Goal: Transaction & Acquisition: Book appointment/travel/reservation

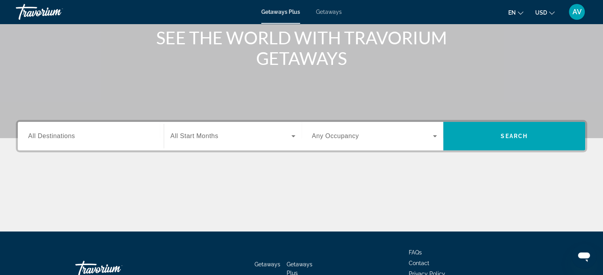
scroll to position [100, 0]
click at [73, 139] on span "All Destinations" at bounding box center [51, 135] width 47 height 7
click at [73, 139] on input "Destination All Destinations" at bounding box center [90, 137] width 125 height 10
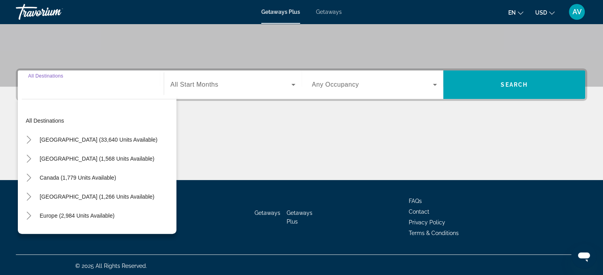
scroll to position [153, 0]
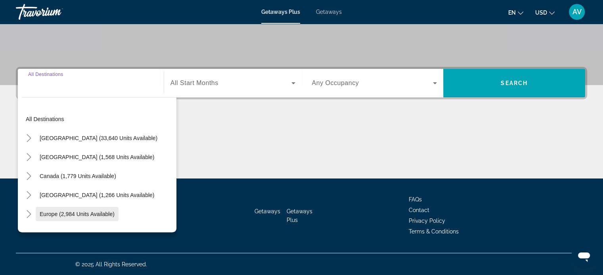
click at [73, 213] on span "Europe (2,984 units available)" at bounding box center [77, 214] width 75 height 6
type input "**********"
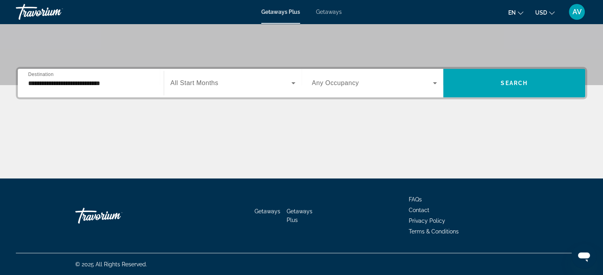
click at [193, 85] on span "All Start Months" at bounding box center [194, 83] width 48 height 7
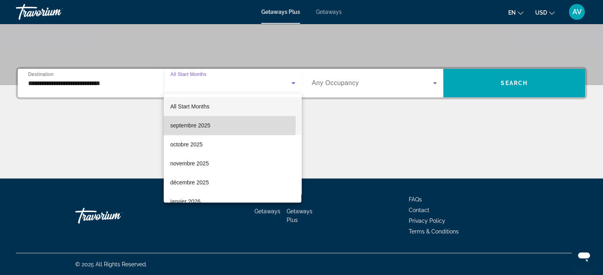
click at [173, 124] on span "septembre 2025" at bounding box center [190, 126] width 40 height 10
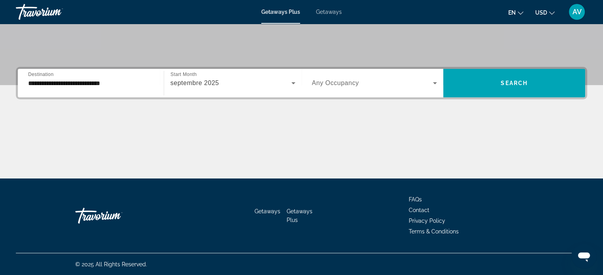
click at [402, 76] on div "Search widget" at bounding box center [374, 83] width 125 height 22
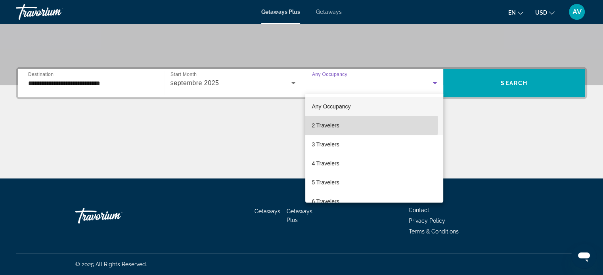
click at [355, 125] on mat-option "2 Travelers" at bounding box center [374, 125] width 138 height 19
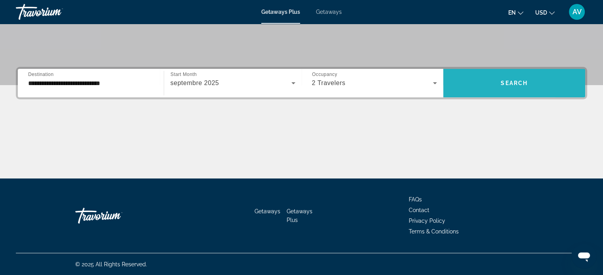
click at [470, 87] on span "Search widget" at bounding box center [514, 83] width 142 height 19
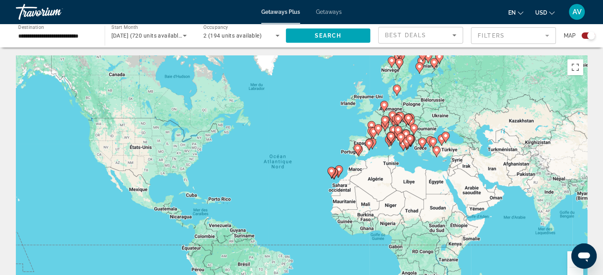
click at [375, 149] on gmp-advanced-marker "Main content" at bounding box center [372, 144] width 8 height 12
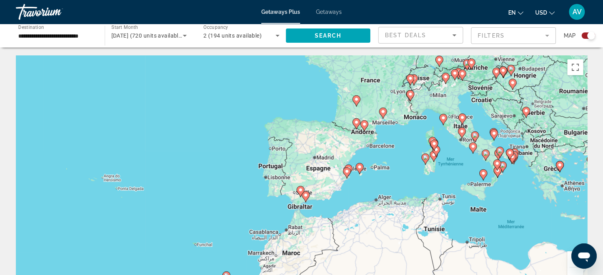
drag, startPoint x: 334, startPoint y: 168, endPoint x: 410, endPoint y: 168, distance: 76.9
click at [410, 168] on div "Pour activer le glissement avec le clavier, appuyez sur Alt+Entrée. Une fois ce…" at bounding box center [301, 174] width 571 height 238
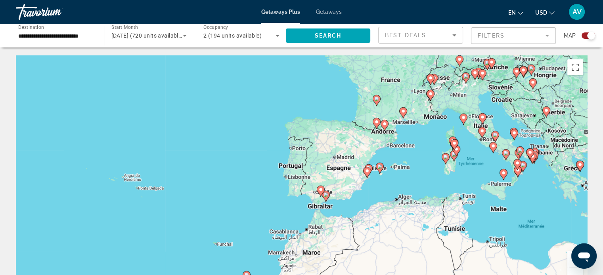
click at [376, 170] on gmp-advanced-marker "Main content" at bounding box center [380, 168] width 8 height 12
type input "**********"
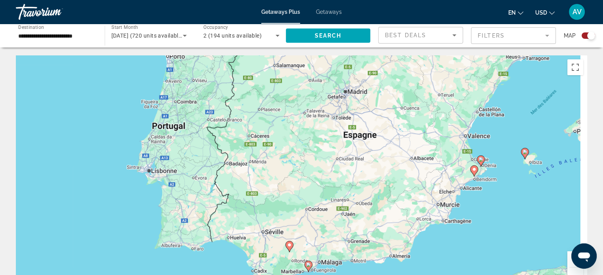
drag, startPoint x: 537, startPoint y: 172, endPoint x: 445, endPoint y: 158, distance: 92.9
click at [445, 158] on div "Pour activer le glissement avec le clavier, appuyez sur Alt+Entrée. Une fois ce…" at bounding box center [301, 174] width 571 height 238
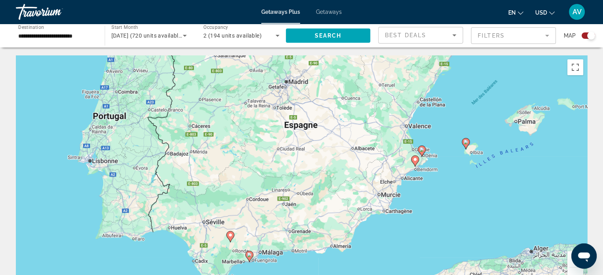
click at [467, 145] on icon "Main content" at bounding box center [464, 144] width 7 height 10
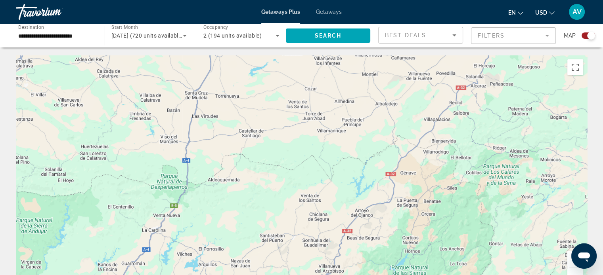
drag, startPoint x: 468, startPoint y: 183, endPoint x: 303, endPoint y: 170, distance: 166.0
click at [303, 170] on div "Pour naviguer, appuyez sur les touches fléchées. Pour activer le glissement ave…" at bounding box center [301, 174] width 571 height 238
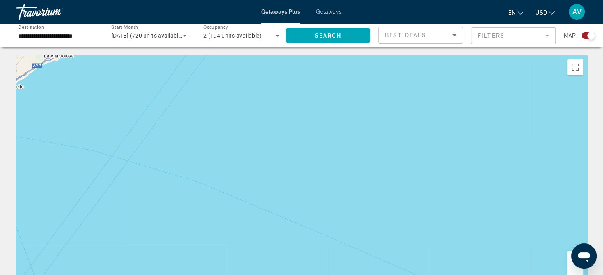
drag, startPoint x: 458, startPoint y: 180, endPoint x: 444, endPoint y: 258, distance: 78.9
click at [444, 258] on div "Pour naviguer, appuyez sur les touches fléchées. Pour activer le glissement ave…" at bounding box center [301, 174] width 571 height 238
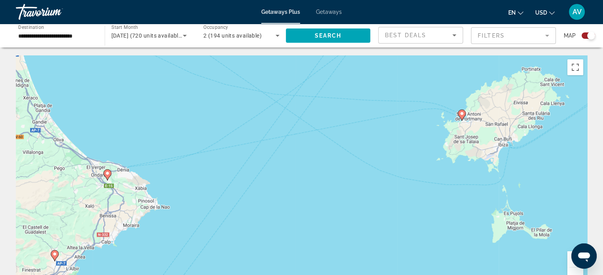
drag, startPoint x: 452, startPoint y: 185, endPoint x: 429, endPoint y: 210, distance: 33.1
click at [429, 210] on div "Pour naviguer, appuyez sur les touches fléchées. Pour activer le glissement ave…" at bounding box center [301, 174] width 571 height 238
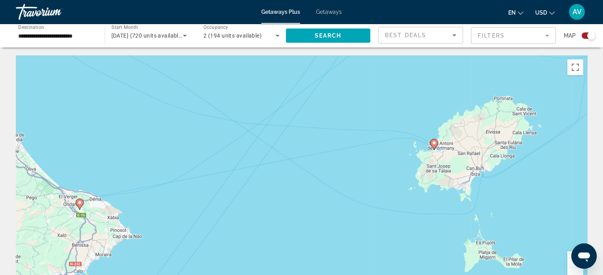
click at [435, 149] on gmp-advanced-marker "Main content" at bounding box center [434, 145] width 8 height 12
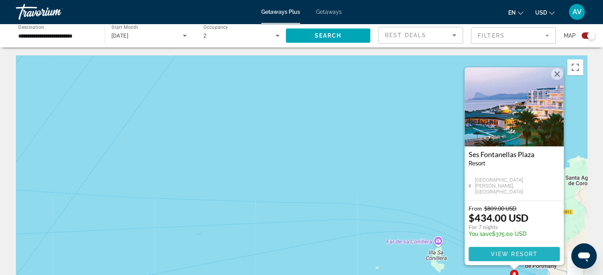
click at [496, 258] on span "Main content" at bounding box center [513, 254] width 91 height 19
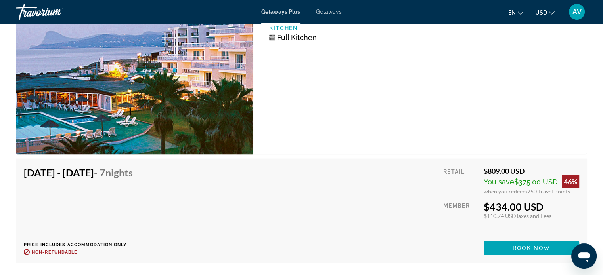
scroll to position [1410, 0]
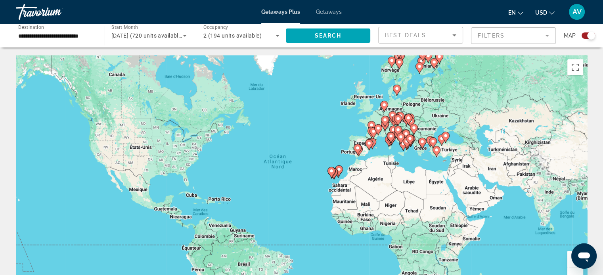
click at [372, 144] on icon "Main content" at bounding box center [369, 144] width 8 height 11
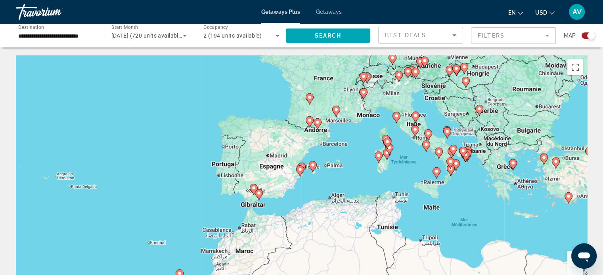
click at [312, 170] on icon "Main content" at bounding box center [313, 166] width 8 height 11
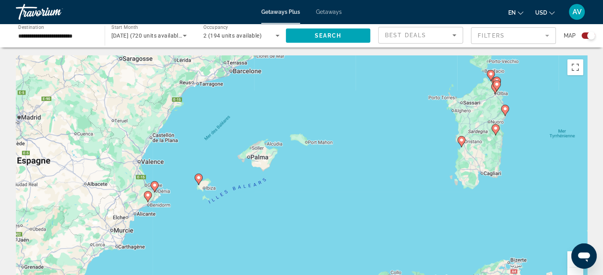
drag, startPoint x: 461, startPoint y: 184, endPoint x: 433, endPoint y: 151, distance: 43.8
click at [425, 154] on div "Pour activer le glissement avec le clavier, appuyez sur Alt+Entrée. Une fois ce…" at bounding box center [301, 174] width 571 height 238
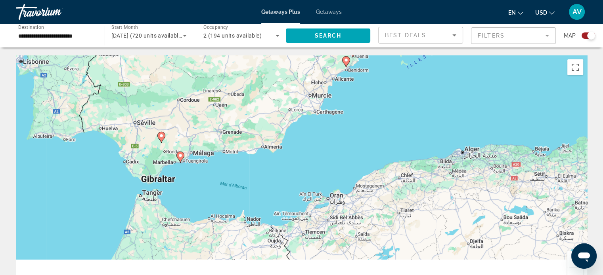
drag, startPoint x: 323, startPoint y: 201, endPoint x: 414, endPoint y: 161, distance: 99.3
click at [390, 166] on div "Pour activer le glissement avec le clavier, appuyez sur Alt+Entrée. Une fois ce…" at bounding box center [301, 174] width 571 height 238
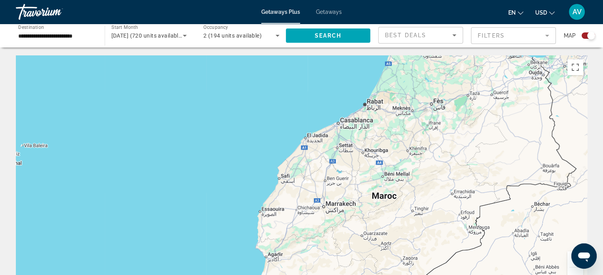
drag, startPoint x: 299, startPoint y: 202, endPoint x: 393, endPoint y: 146, distance: 109.9
click at [351, 158] on div "Pour activer le glissement avec le clavier, appuyez sur Alt+Entrée. Une fois ce…" at bounding box center [301, 174] width 571 height 238
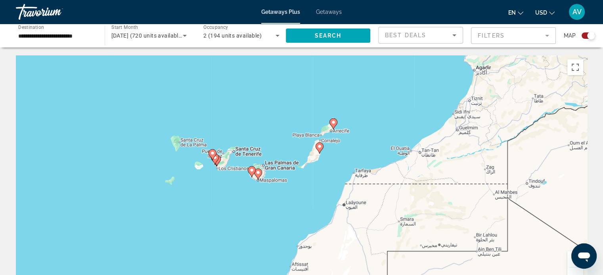
click at [215, 162] on icon "Main content" at bounding box center [214, 159] width 7 height 10
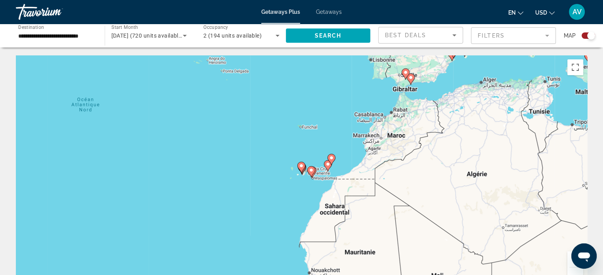
click at [300, 168] on image "Main content" at bounding box center [301, 166] width 5 height 5
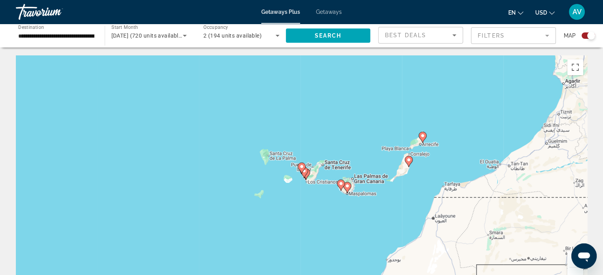
click at [303, 170] on icon "Main content" at bounding box center [300, 168] width 7 height 10
type input "**********"
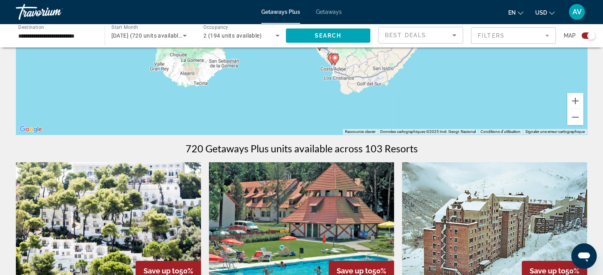
scroll to position [317, 0]
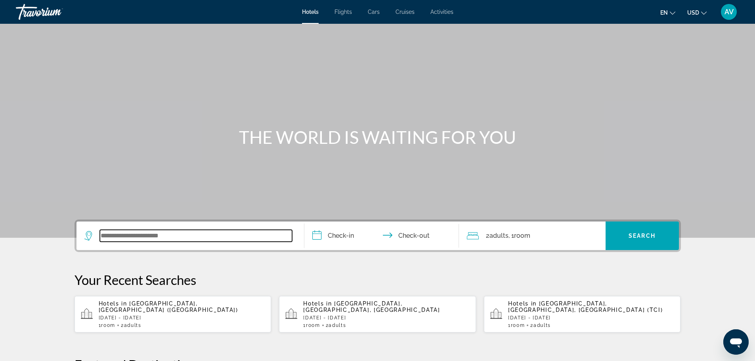
click at [230, 236] on input "Search widget" at bounding box center [196, 236] width 192 height 12
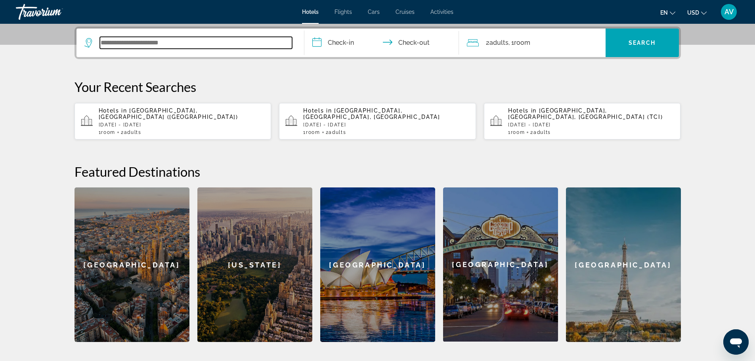
scroll to position [194, 0]
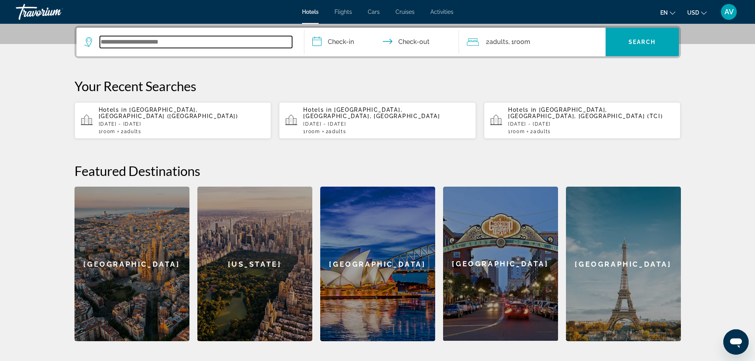
click at [170, 40] on input "Search widget" at bounding box center [196, 42] width 192 height 12
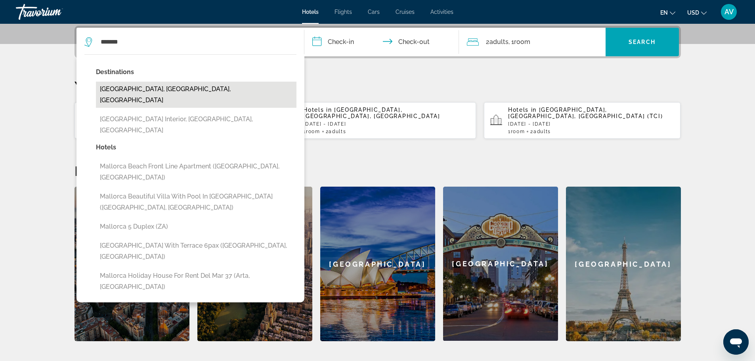
click at [151, 93] on button "Mallorca Island, Balearic Islands, Spain" at bounding box center [196, 95] width 200 height 26
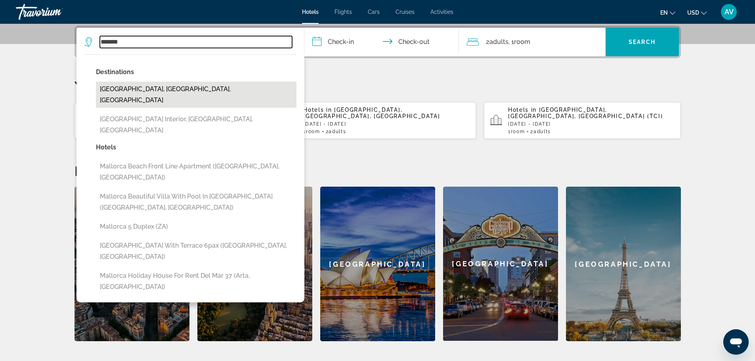
type input "**********"
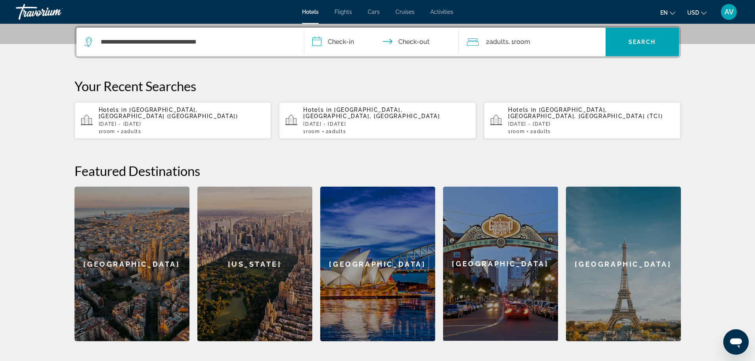
click at [362, 40] on input "**********" at bounding box center [383, 43] width 158 height 31
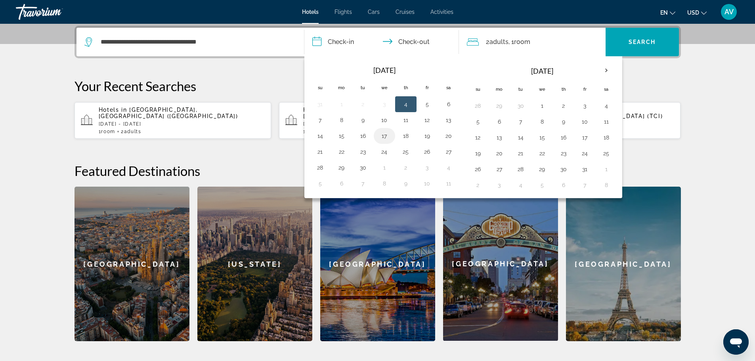
click at [387, 137] on button "17" at bounding box center [384, 135] width 13 height 11
click at [317, 151] on button "21" at bounding box center [320, 151] width 13 height 11
type input "**********"
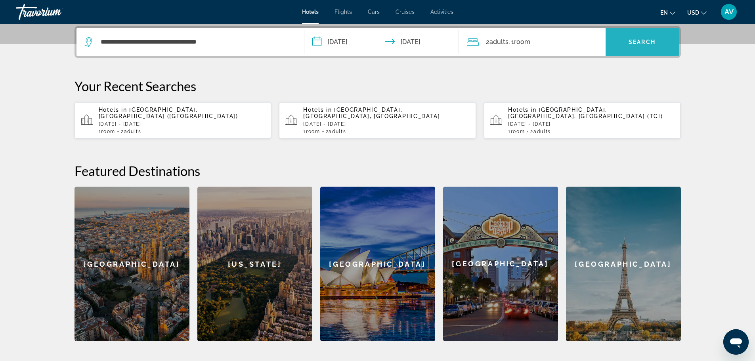
click at [618, 45] on span "Search widget" at bounding box center [641, 41] width 73 height 19
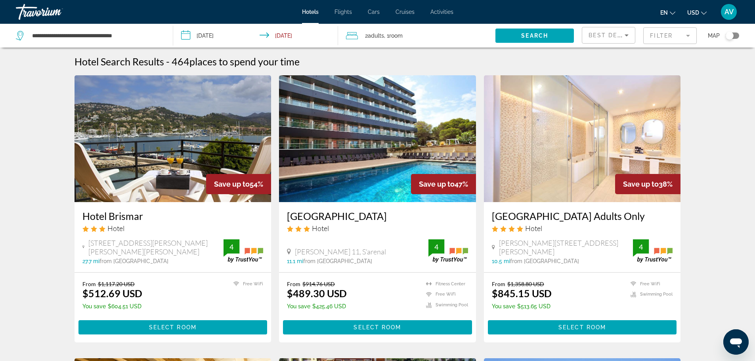
click at [601, 33] on span "Best Deals" at bounding box center [608, 35] width 41 height 6
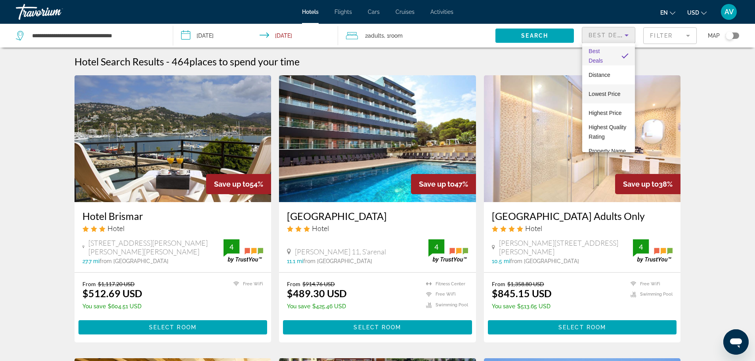
click at [593, 90] on span "Lowest Price" at bounding box center [604, 94] width 32 height 10
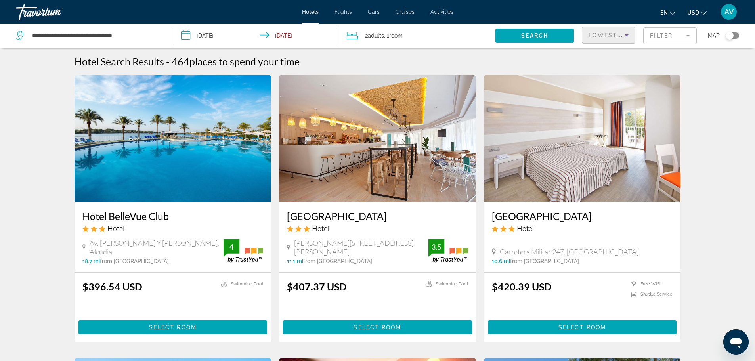
click at [148, 160] on img "Main content" at bounding box center [172, 138] width 197 height 127
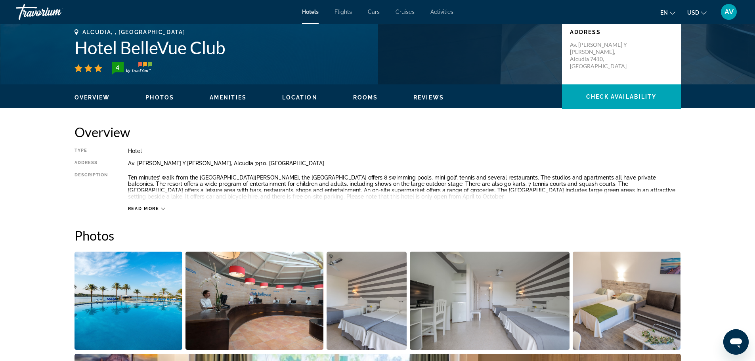
scroll to position [198, 0]
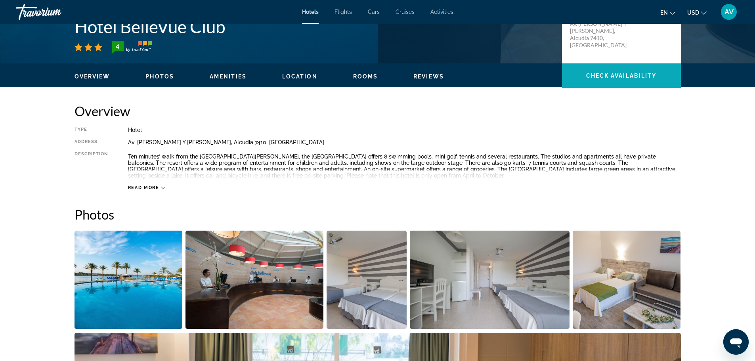
click at [593, 72] on span "Main content" at bounding box center [621, 75] width 119 height 19
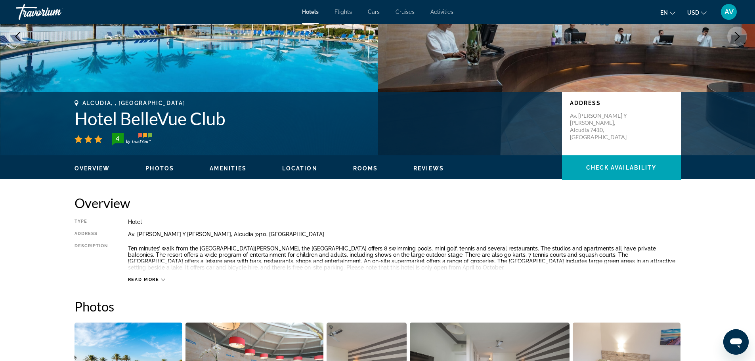
scroll to position [61, 0]
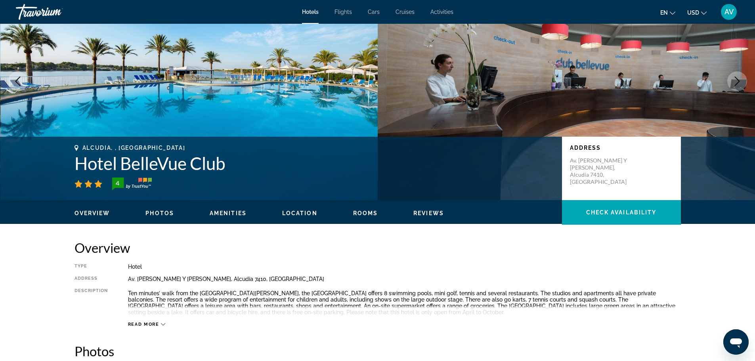
click at [162, 216] on span "Photos" at bounding box center [159, 213] width 29 height 6
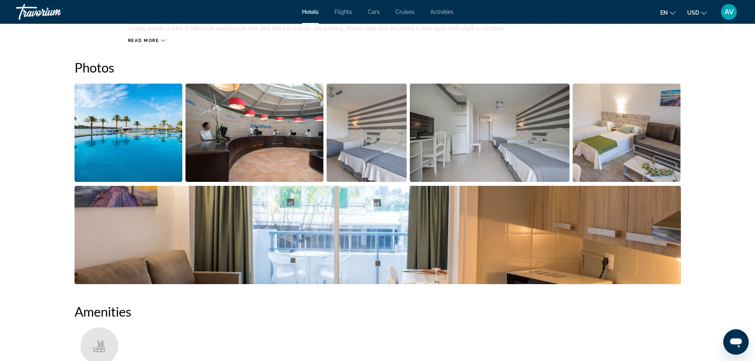
scroll to position [357, 0]
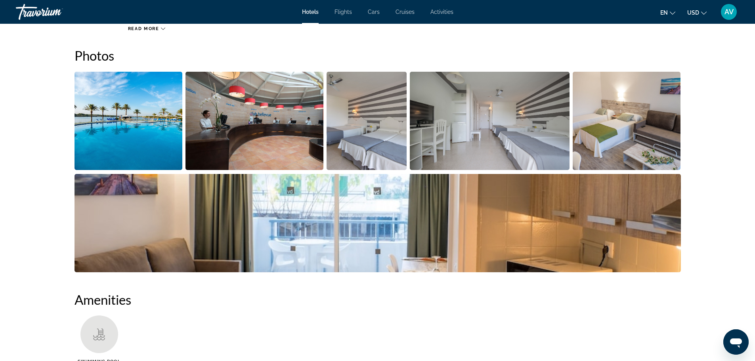
click at [147, 116] on img "Open full-screen image slider" at bounding box center [128, 121] width 108 height 98
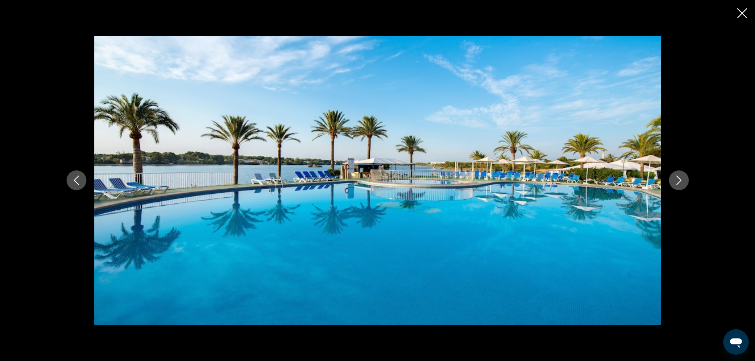
click at [681, 180] on icon "Next image" at bounding box center [679, 180] width 10 height 10
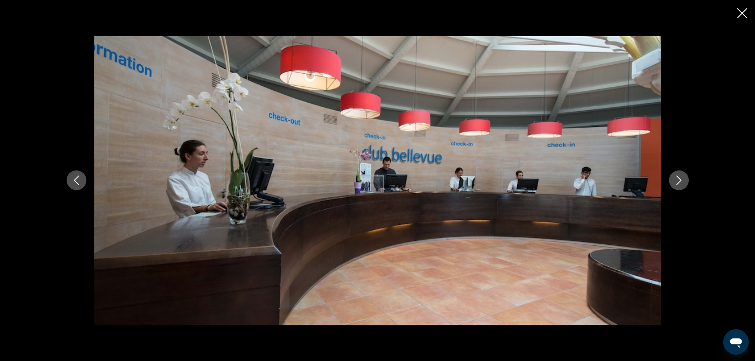
click at [681, 180] on icon "Next image" at bounding box center [679, 180] width 10 height 10
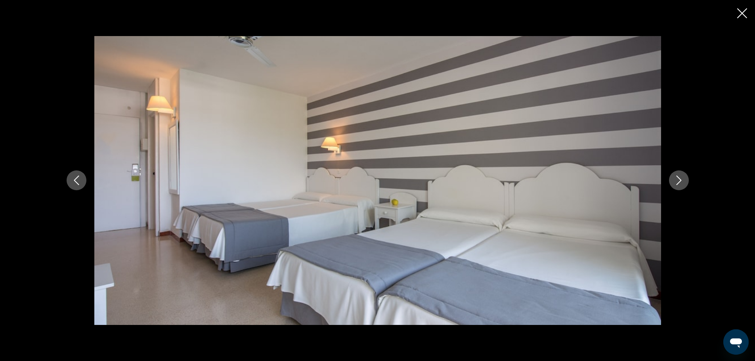
click at [681, 180] on icon "Next image" at bounding box center [679, 180] width 10 height 10
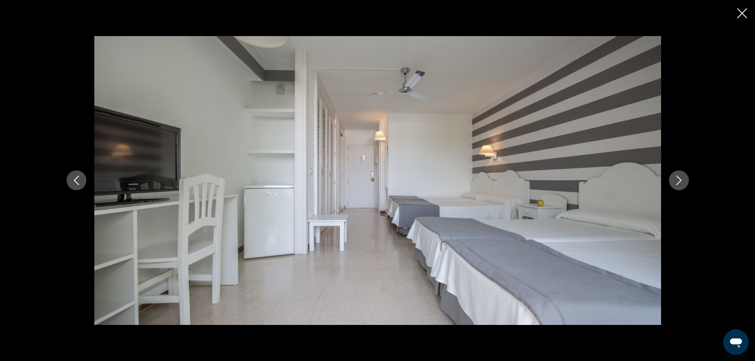
click at [681, 180] on icon "Next image" at bounding box center [679, 180] width 10 height 10
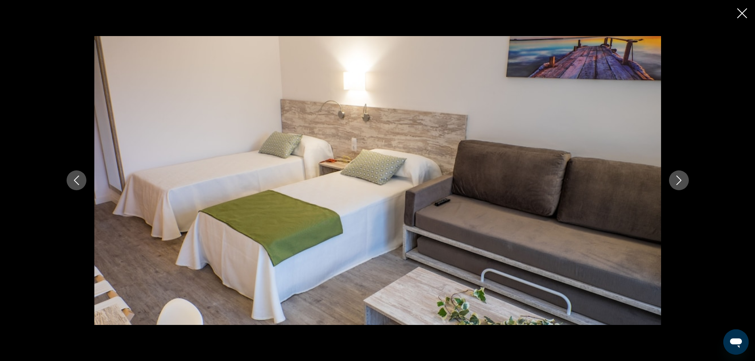
click at [681, 180] on icon "Next image" at bounding box center [679, 180] width 10 height 10
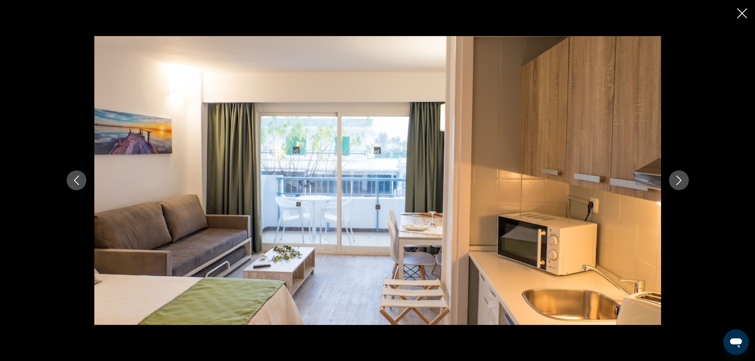
click at [681, 180] on icon "Next image" at bounding box center [679, 180] width 10 height 10
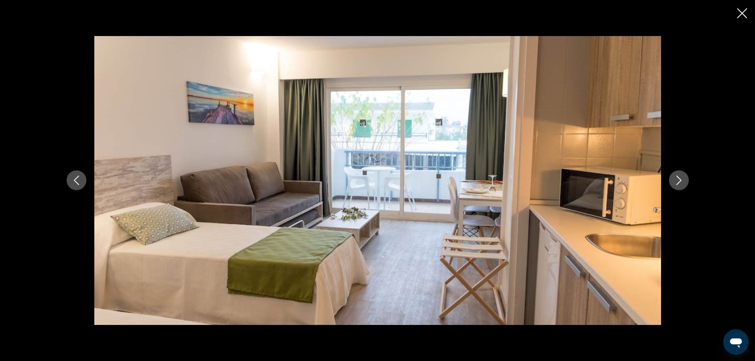
click at [681, 180] on icon "Next image" at bounding box center [679, 180] width 10 height 10
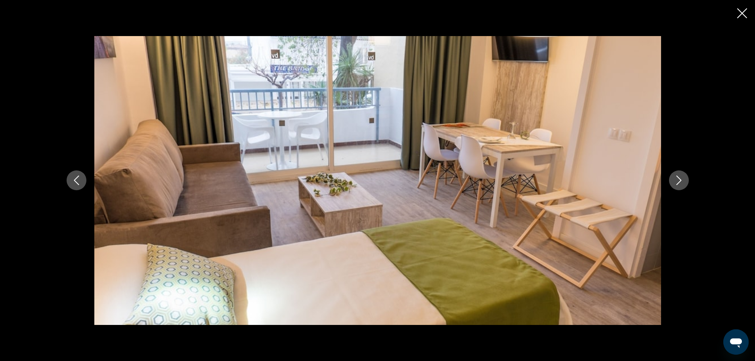
click at [681, 180] on icon "Next image" at bounding box center [679, 180] width 10 height 10
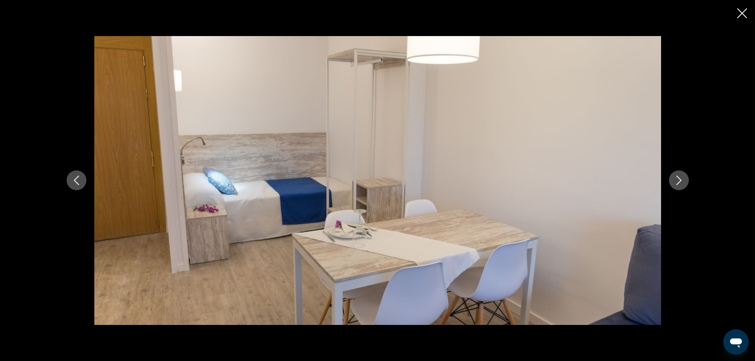
click at [681, 180] on icon "Next image" at bounding box center [679, 180] width 10 height 10
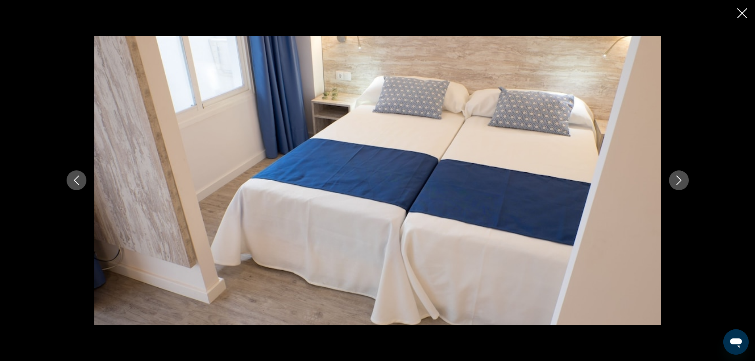
click at [681, 180] on icon "Next image" at bounding box center [679, 180] width 10 height 10
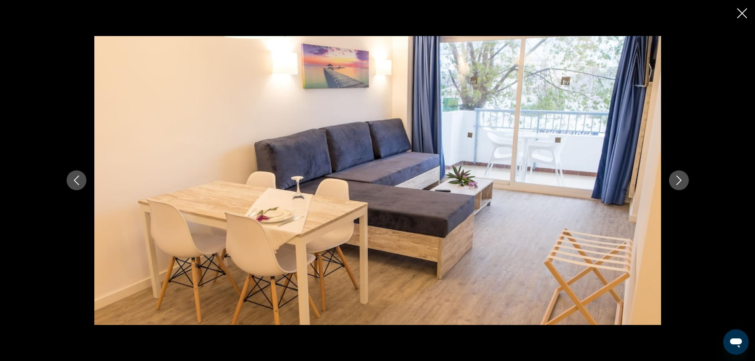
click at [681, 180] on icon "Next image" at bounding box center [679, 180] width 10 height 10
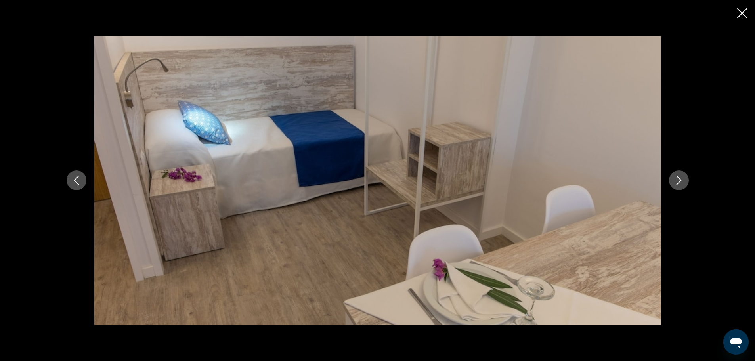
click at [681, 180] on icon "Next image" at bounding box center [679, 180] width 10 height 10
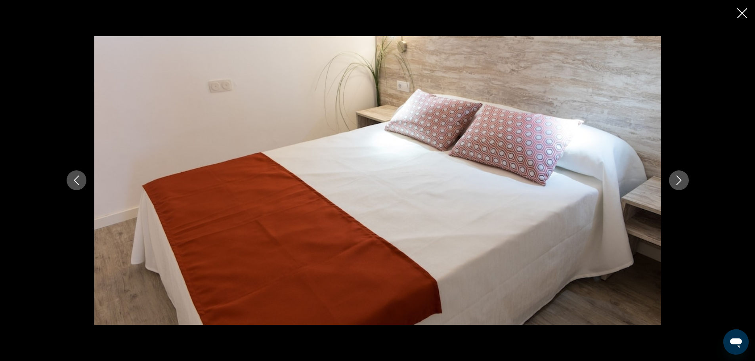
click at [681, 180] on icon "Next image" at bounding box center [679, 180] width 10 height 10
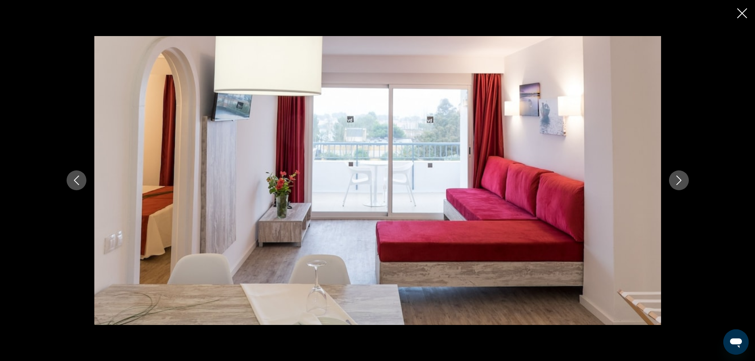
click at [681, 180] on icon "Next image" at bounding box center [679, 180] width 10 height 10
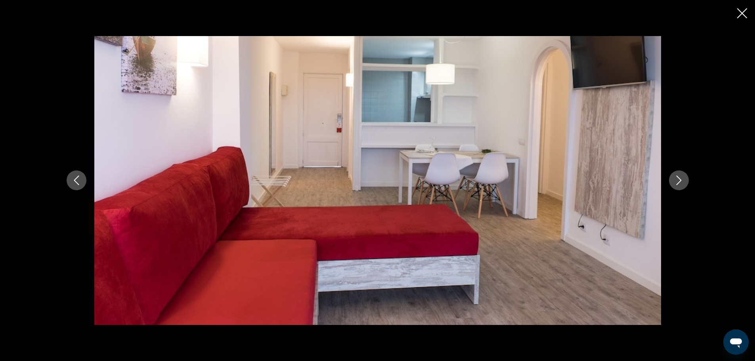
click at [681, 180] on icon "Next image" at bounding box center [679, 180] width 10 height 10
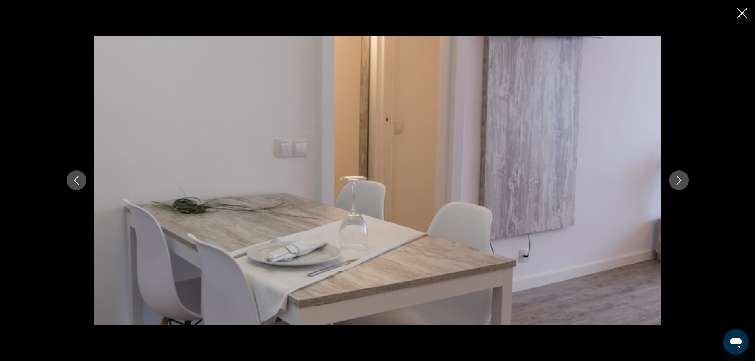
click at [681, 180] on icon "Next image" at bounding box center [679, 180] width 10 height 10
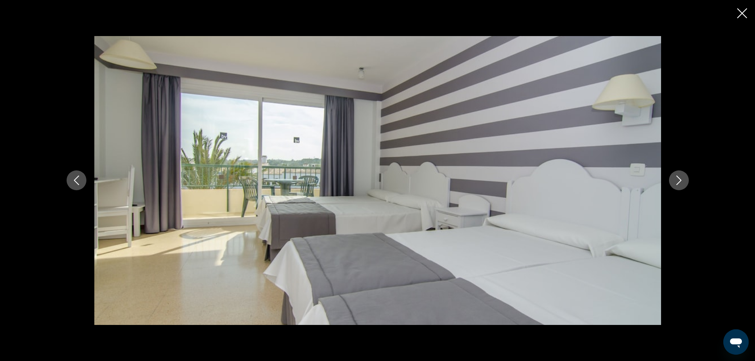
click at [681, 180] on icon "Next image" at bounding box center [679, 180] width 10 height 10
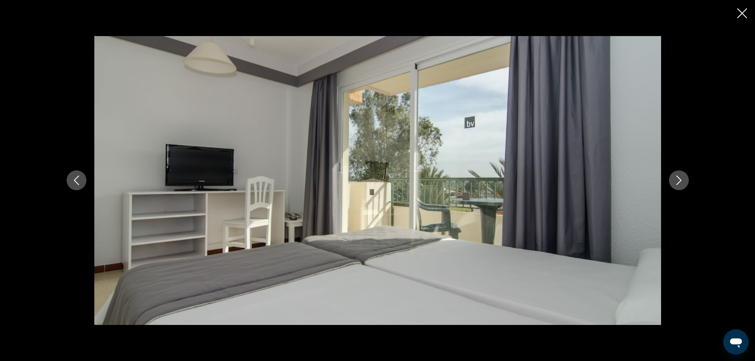
click at [681, 180] on icon "Next image" at bounding box center [679, 180] width 10 height 10
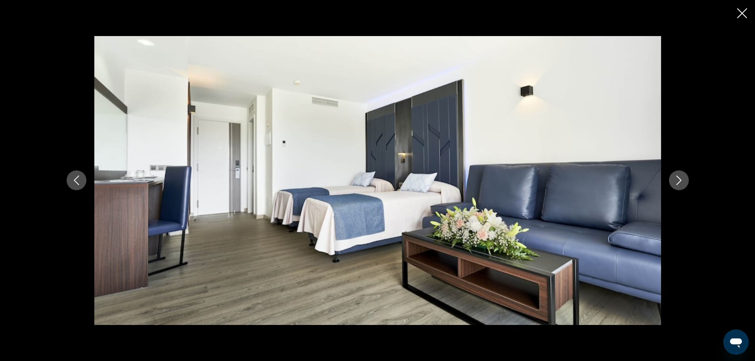
click at [681, 180] on icon "Next image" at bounding box center [679, 180] width 10 height 10
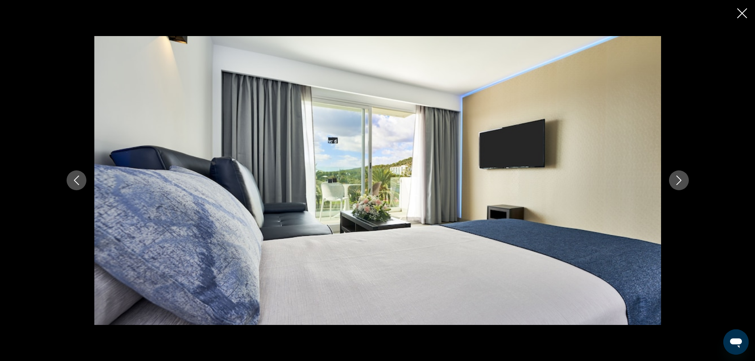
click at [681, 180] on icon "Next image" at bounding box center [679, 180] width 10 height 10
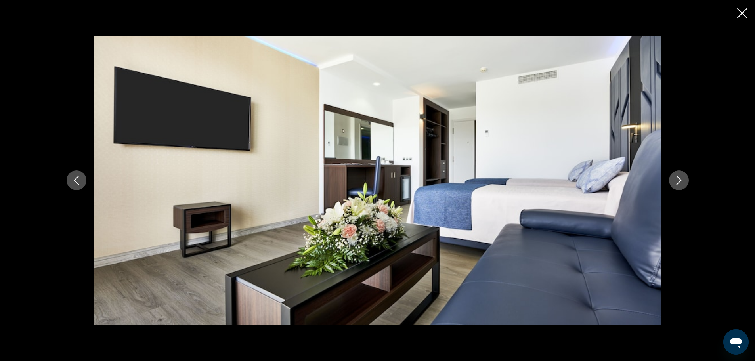
click at [681, 180] on icon "Next image" at bounding box center [679, 180] width 10 height 10
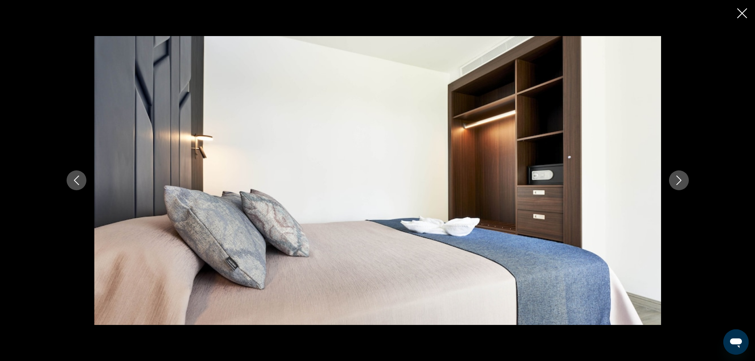
click at [678, 181] on icon "Next image" at bounding box center [679, 180] width 10 height 10
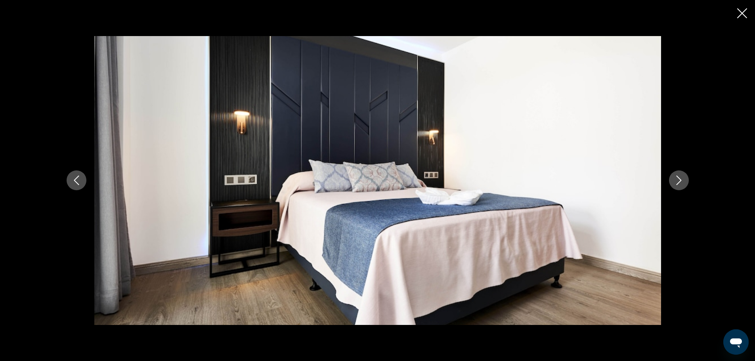
click at [678, 181] on icon "Next image" at bounding box center [679, 180] width 10 height 10
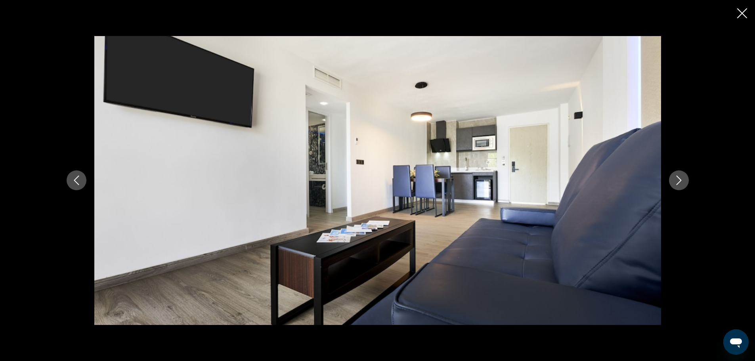
click at [678, 181] on icon "Next image" at bounding box center [679, 180] width 10 height 10
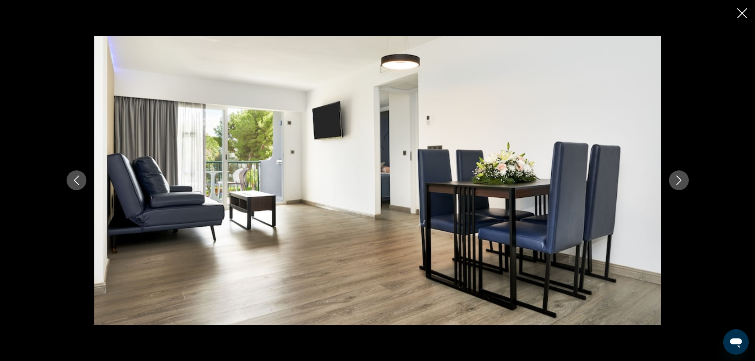
click at [678, 181] on icon "Next image" at bounding box center [679, 180] width 10 height 10
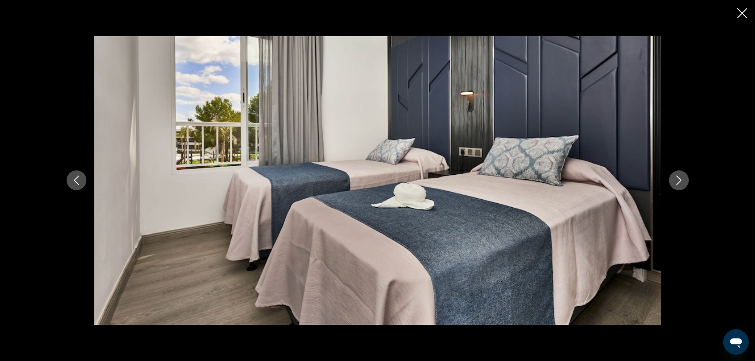
click at [735, 15] on div "prev next" at bounding box center [377, 180] width 755 height 361
click at [744, 11] on icon "Close slideshow" at bounding box center [742, 13] width 10 height 10
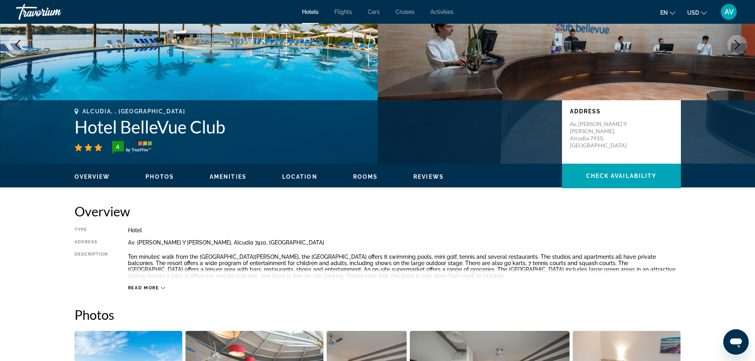
scroll to position [40, 0]
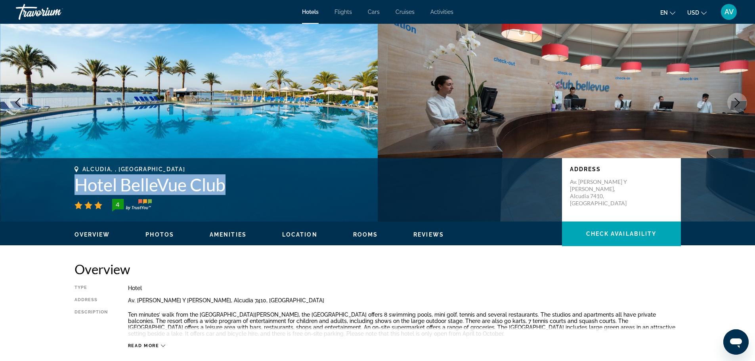
drag, startPoint x: 251, startPoint y: 191, endPoint x: 68, endPoint y: 175, distance: 183.2
click at [64, 177] on div "Alcudia, , Spain Hotel BelleVue Club 4 Address Av. Pedro Mas Y Reus S N, Alcudi…" at bounding box center [378, 190] width 638 height 48
copy h1 "Hotel BelleVue Club"
